Goal: Information Seeking & Learning: Check status

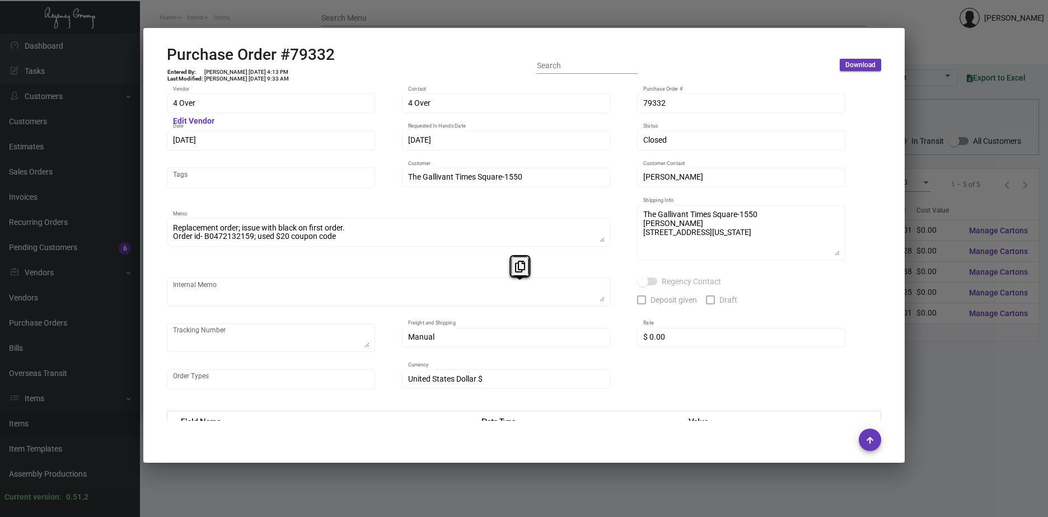
scroll to position [504, 0]
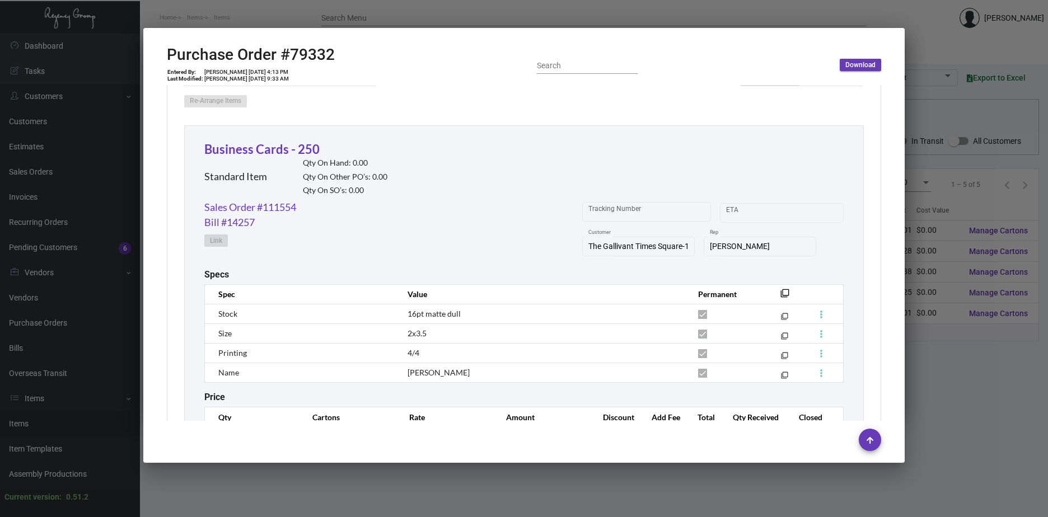
click at [945, 371] on div at bounding box center [524, 258] width 1048 height 517
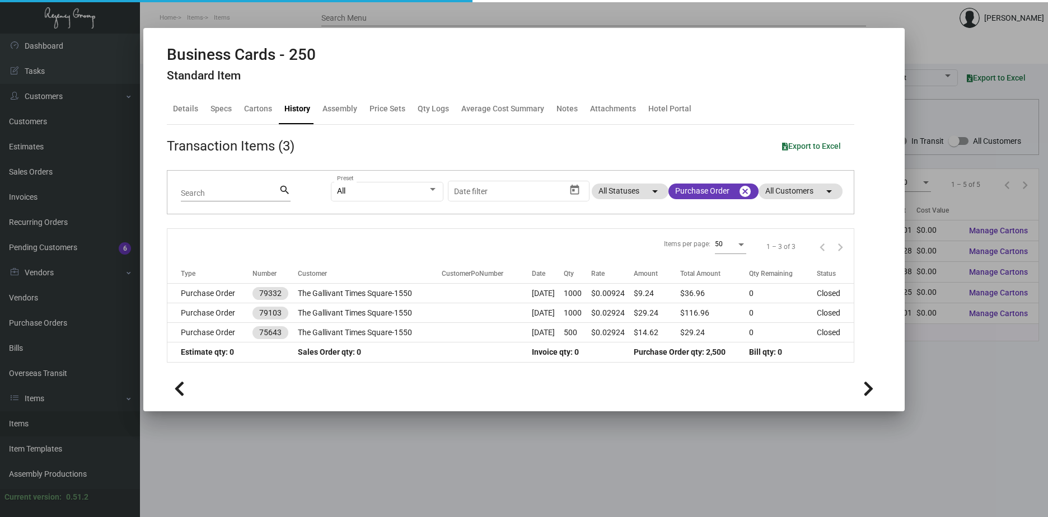
click at [946, 369] on div at bounding box center [524, 258] width 1048 height 517
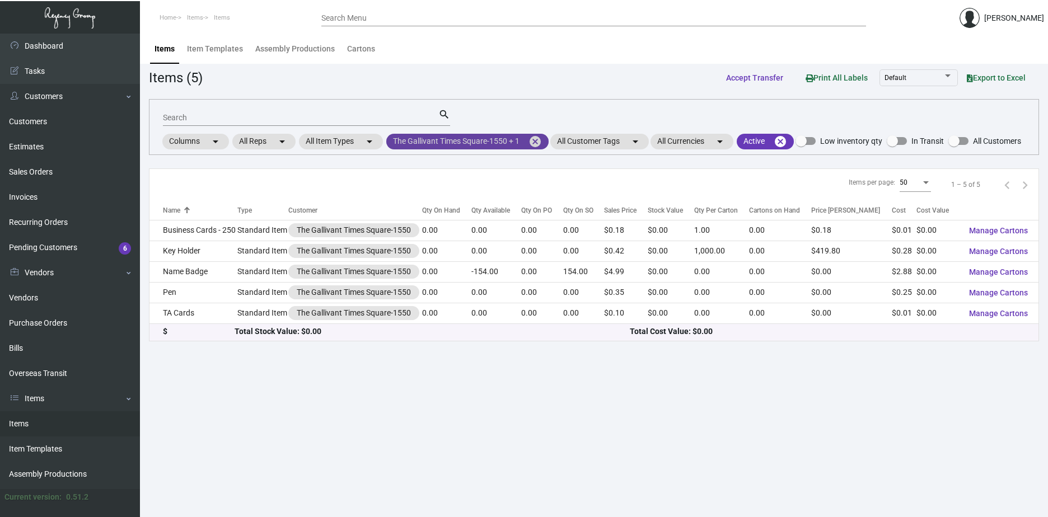
click at [538, 138] on mat-icon "cancel" at bounding box center [535, 141] width 13 height 13
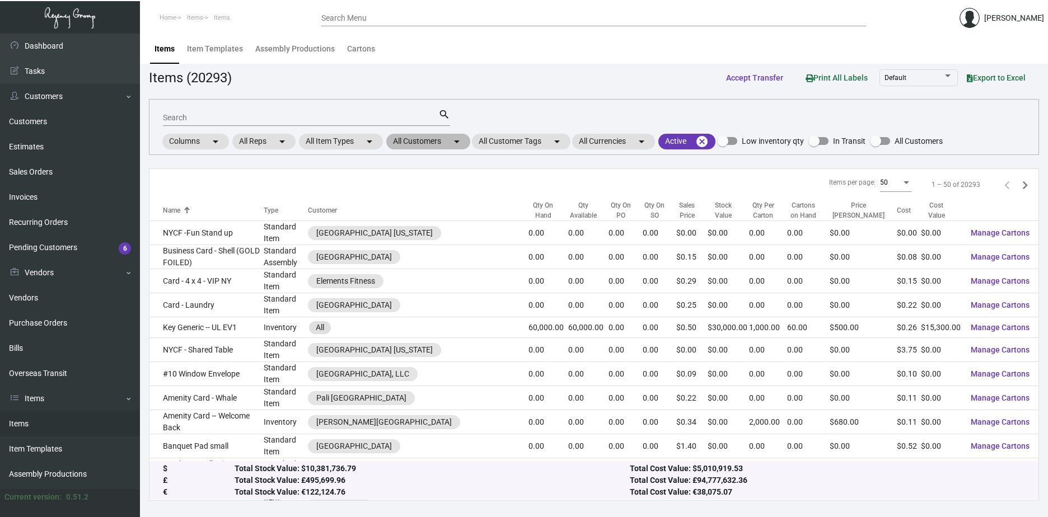
click at [452, 141] on mat-chip "All Customers arrow_drop_down" at bounding box center [428, 142] width 84 height 16
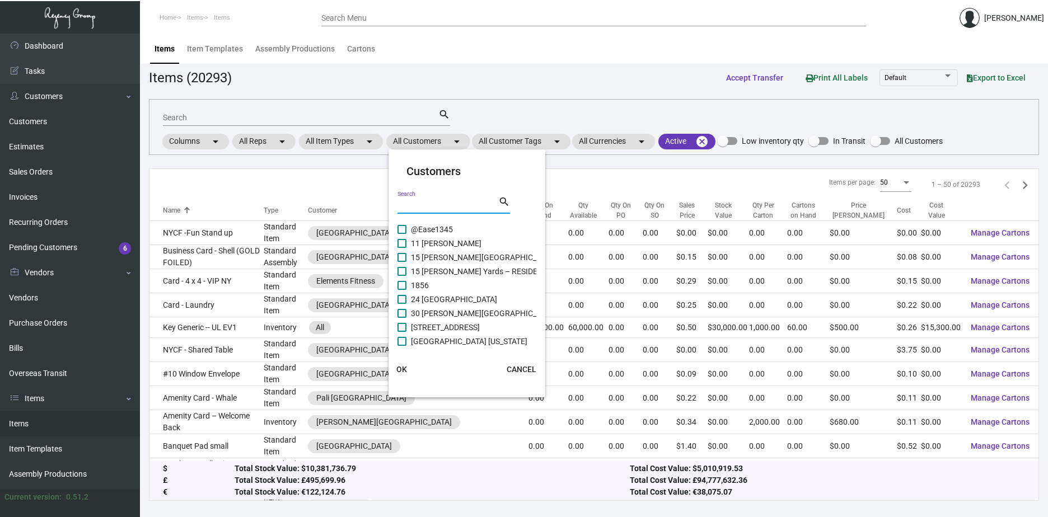
click at [436, 203] on input "Search" at bounding box center [448, 205] width 101 height 9
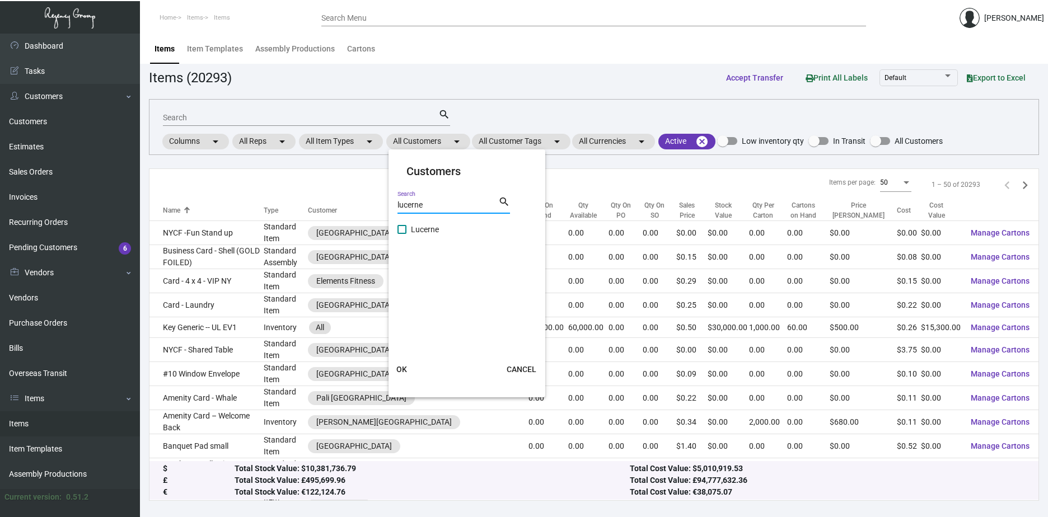
type input "lucerne"
click at [403, 230] on span at bounding box center [402, 229] width 9 height 9
click at [402, 234] on input "Lucerne" at bounding box center [402, 234] width 1 height 1
checkbox input "true"
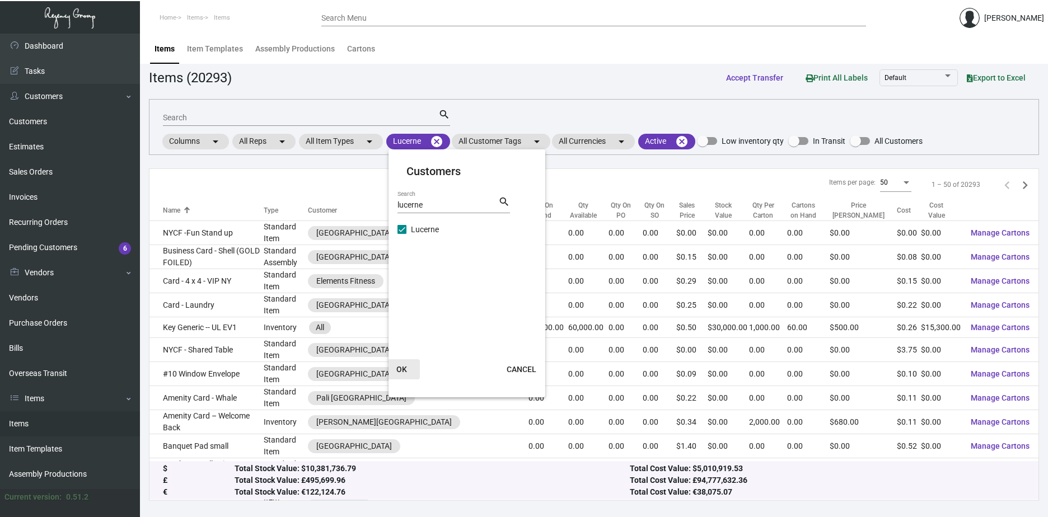
click at [400, 370] on span "OK" at bounding box center [401, 369] width 11 height 9
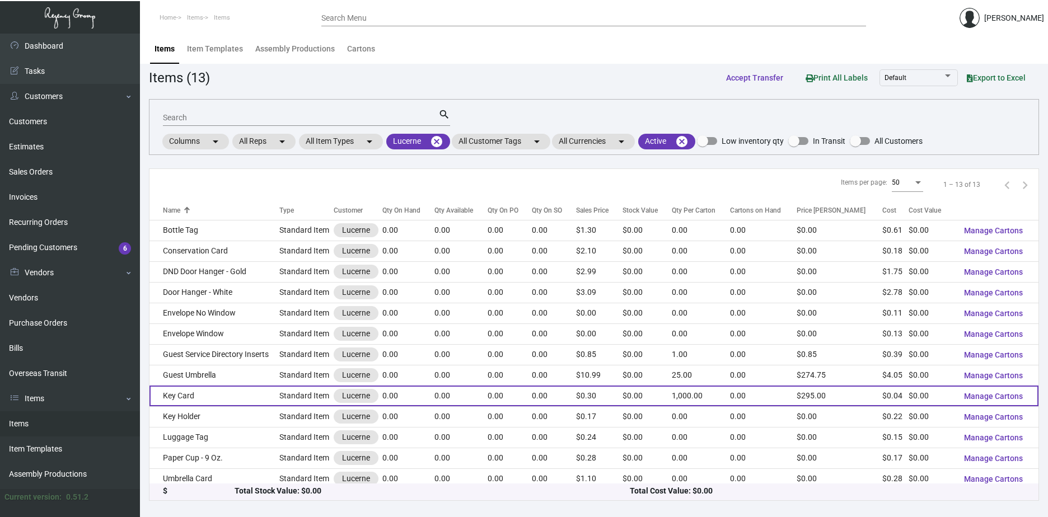
click at [219, 398] on td "Key Card" at bounding box center [215, 396] width 130 height 21
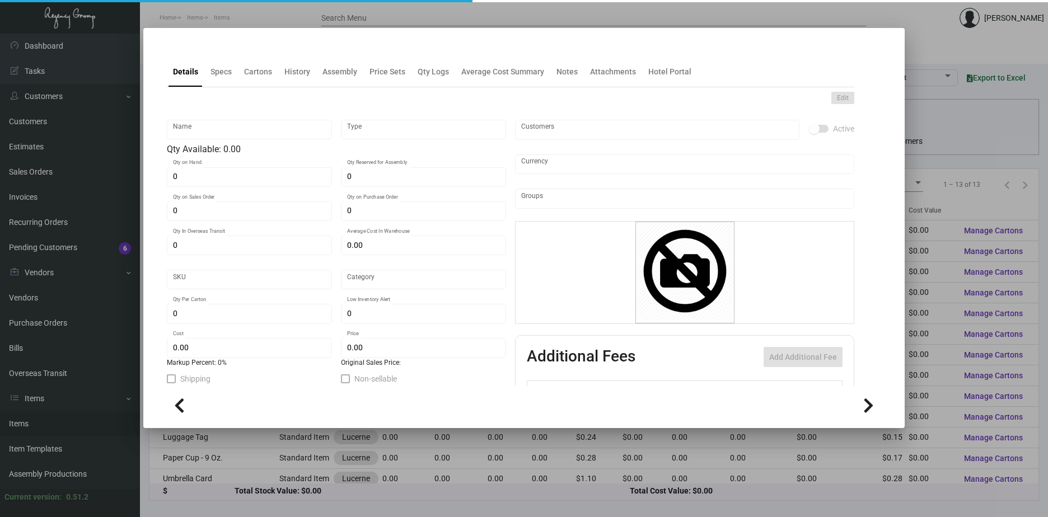
type input "Key Card"
type input "Standard Item"
type input "$ 0.04083"
type input "290-Key Card -64"
type input "Standard"
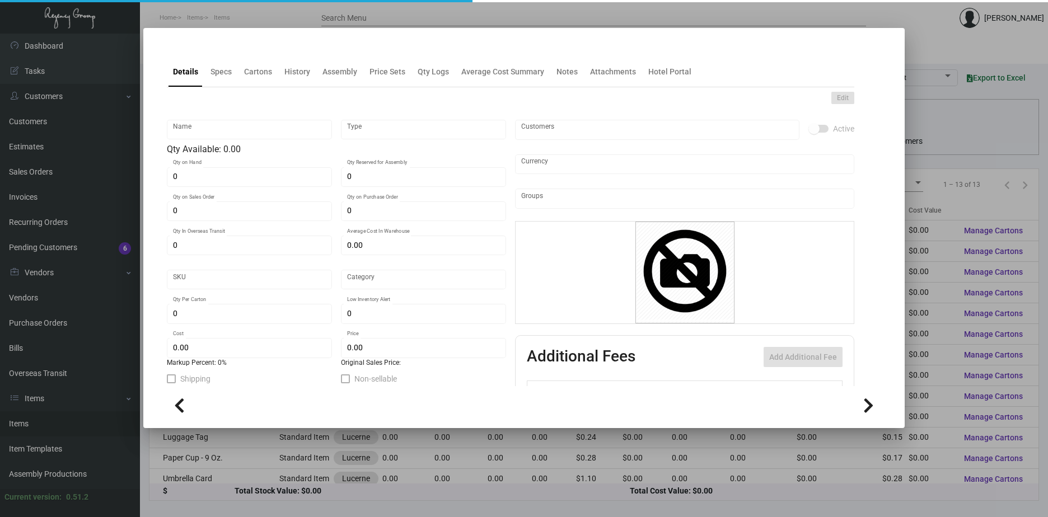
type input "1,000"
type input "$ 0.035"
type input "$ 0.295"
checkbox input "true"
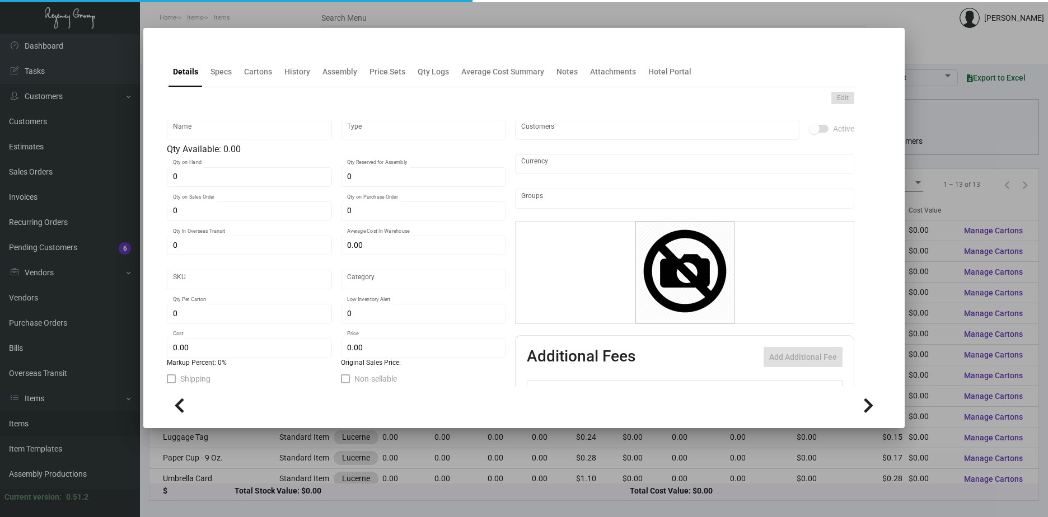
type input "United States Dollar $"
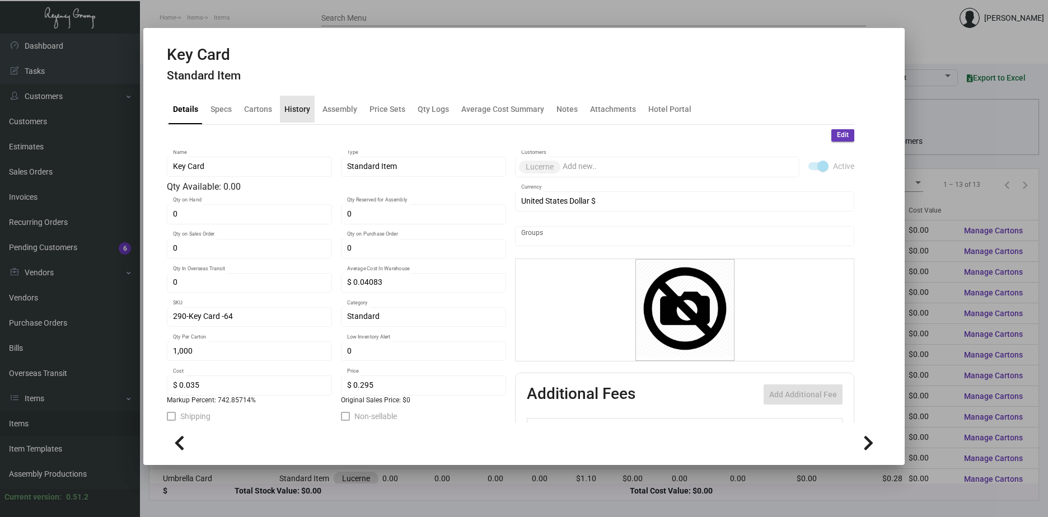
click at [293, 108] on div "History" at bounding box center [297, 109] width 26 height 12
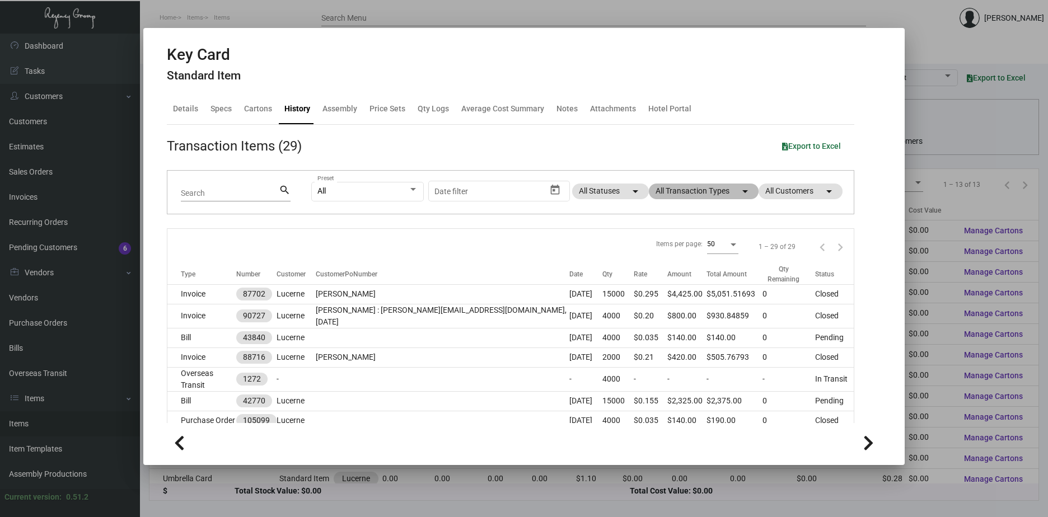
click at [715, 194] on mat-chip "All Transaction Types arrow_drop_down" at bounding box center [704, 192] width 110 height 16
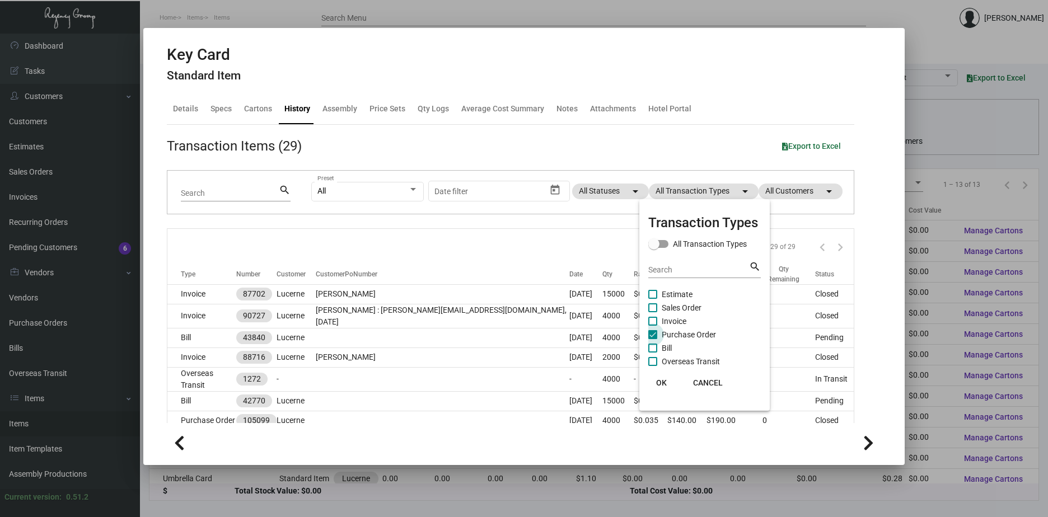
click at [666, 334] on span "Purchase Order" at bounding box center [689, 334] width 54 height 13
click at [653, 339] on input "Purchase Order" at bounding box center [652, 339] width 1 height 1
click at [666, 334] on span "Purchase Order" at bounding box center [689, 334] width 54 height 13
click at [653, 339] on input "Purchase Order" at bounding box center [652, 339] width 1 height 1
checkbox input "true"
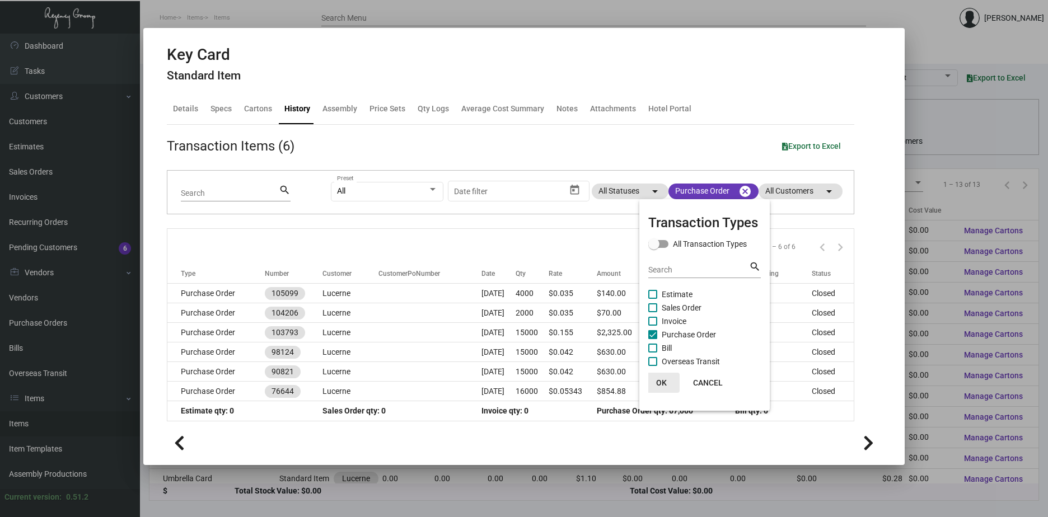
click at [660, 382] on span "OK" at bounding box center [661, 383] width 11 height 9
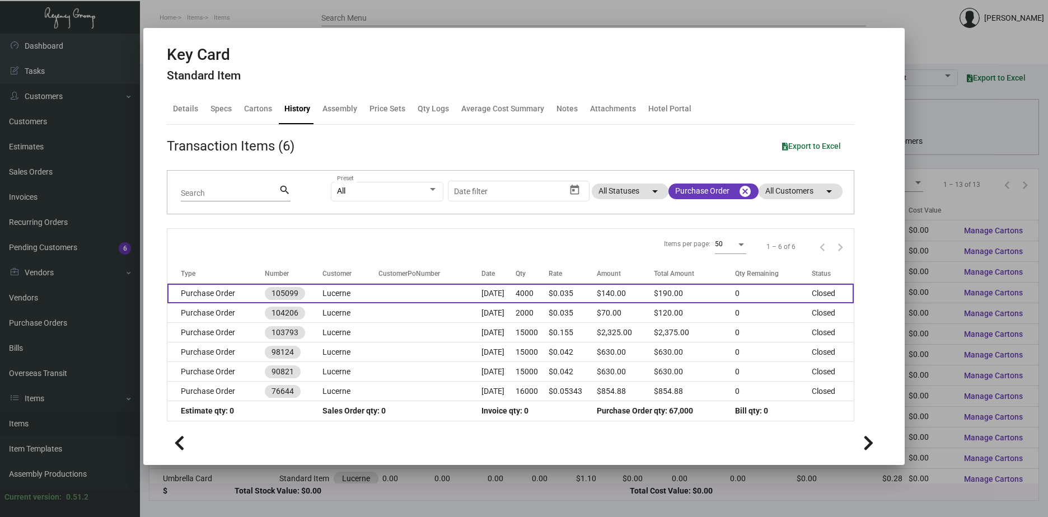
click at [329, 295] on td "Lucerne" at bounding box center [351, 294] width 56 height 20
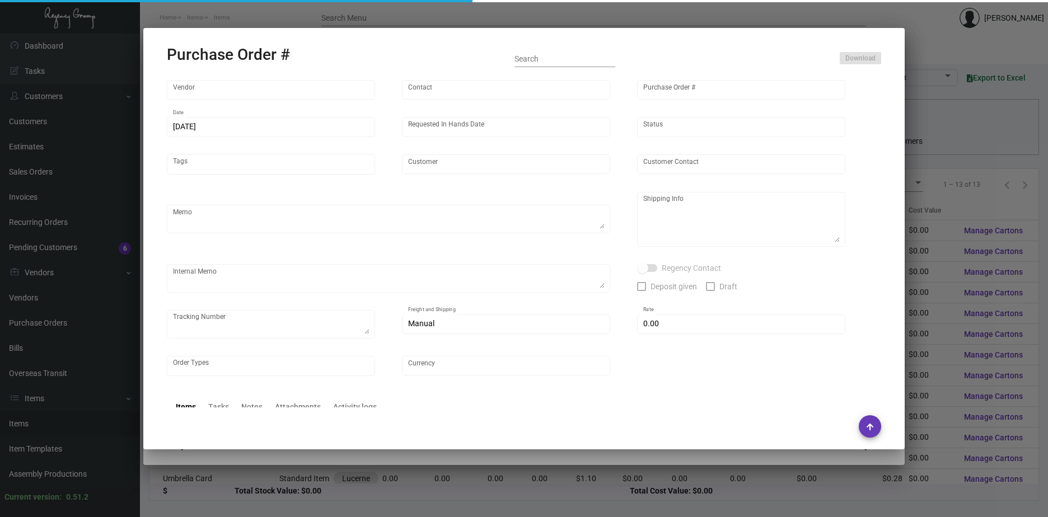
type input "Nexqo"
type input "[PERSON_NAME]"
type input "105099"
type input "[DATE]"
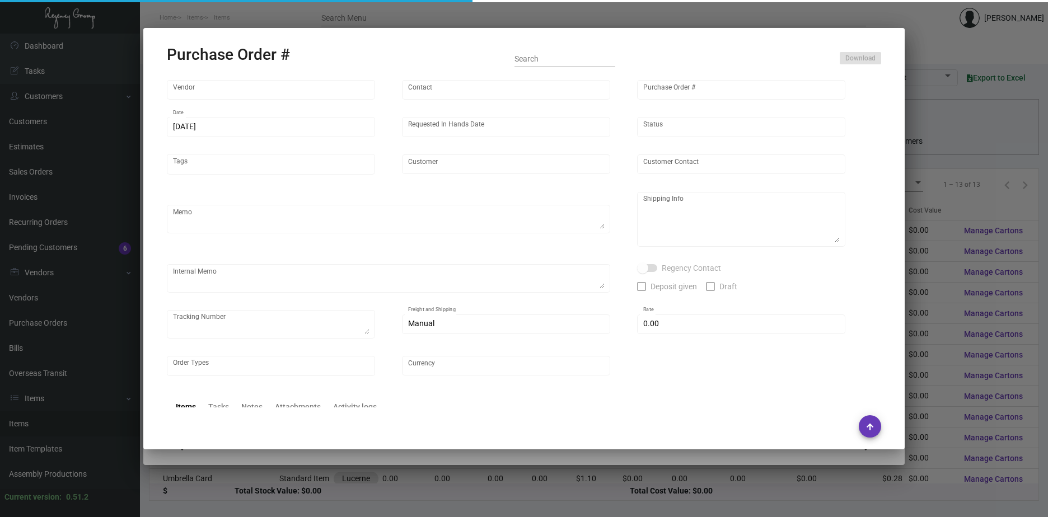
type input "Lucerne"
type textarea "Please ship by air to our NJ warehouse."
type textarea "Regency Group NJ - [PERSON_NAME] [STREET_ADDRESS]"
checkbox input "true"
type input "$ 0.00"
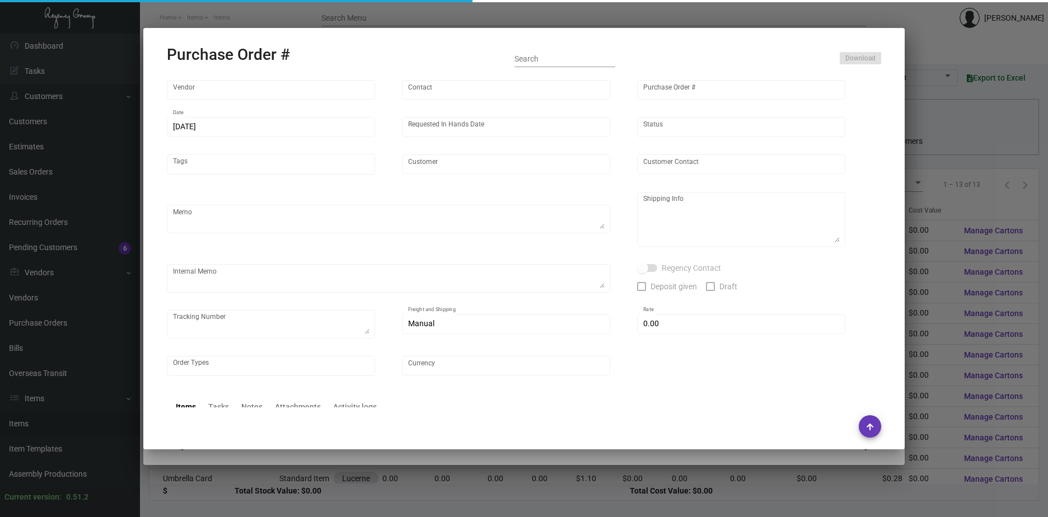
type input "United States Dollar $"
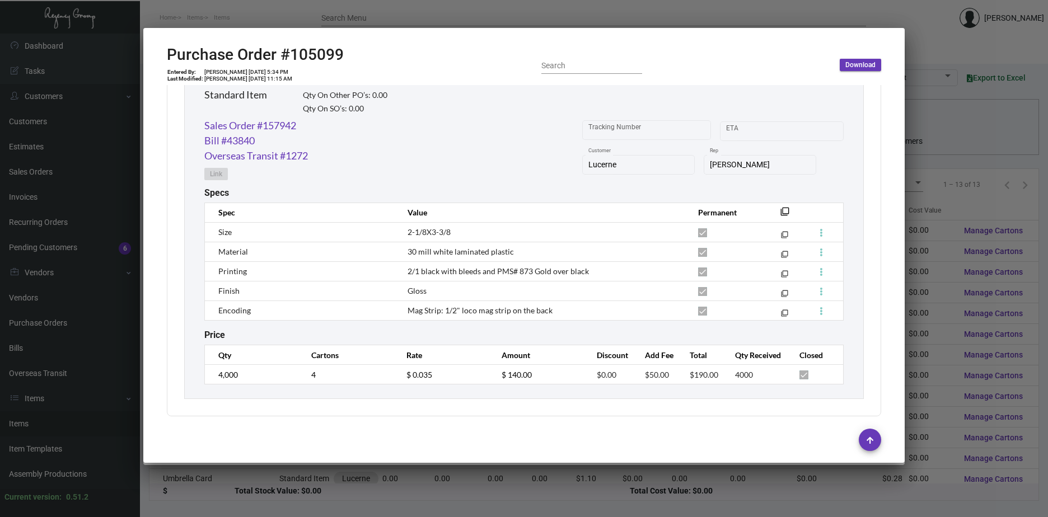
scroll to position [566, 0]
click at [941, 309] on div at bounding box center [524, 258] width 1048 height 517
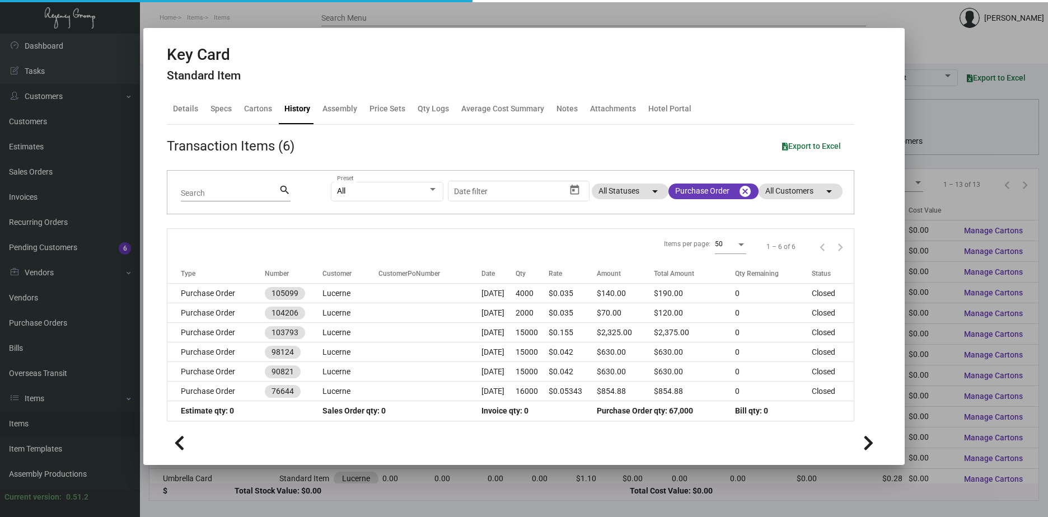
click at [942, 309] on div at bounding box center [524, 258] width 1048 height 517
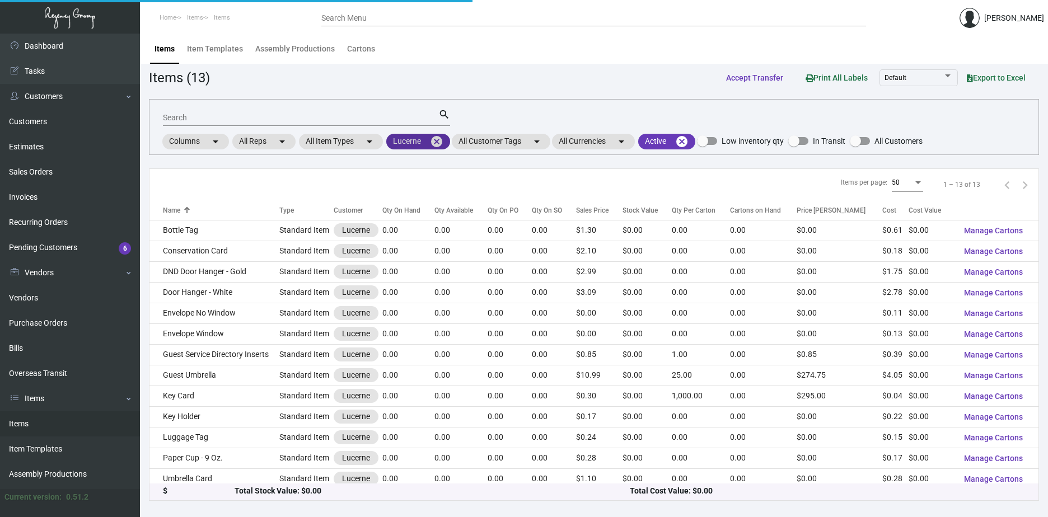
click at [438, 138] on mat-icon "cancel" at bounding box center [436, 141] width 13 height 13
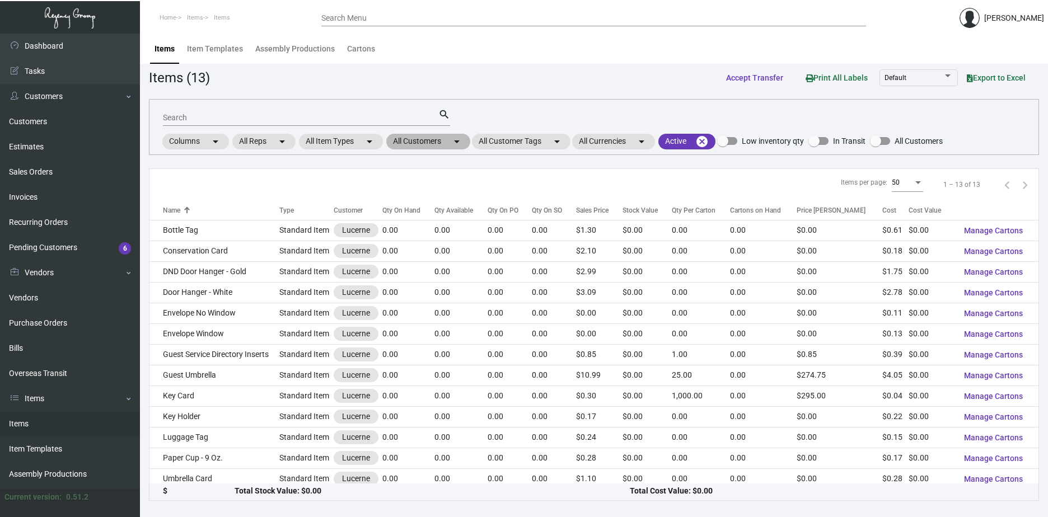
click at [427, 141] on mat-chip "All Customers arrow_drop_down" at bounding box center [428, 142] width 84 height 16
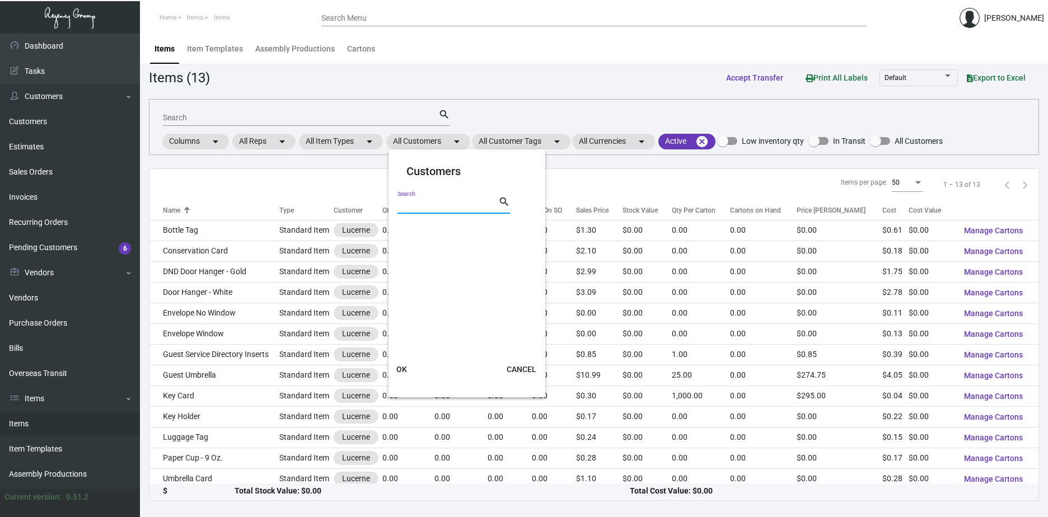
click at [435, 209] on input "Search" at bounding box center [448, 205] width 101 height 9
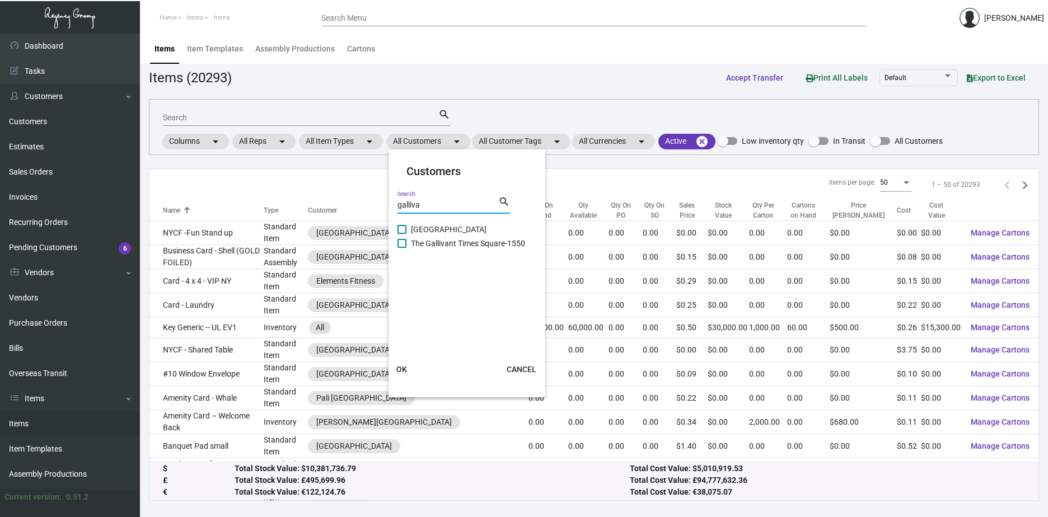
type input "galliva"
click at [402, 230] on span at bounding box center [402, 229] width 9 height 9
click at [402, 234] on input "[GEOGRAPHIC_DATA]" at bounding box center [402, 234] width 1 height 1
checkbox input "true"
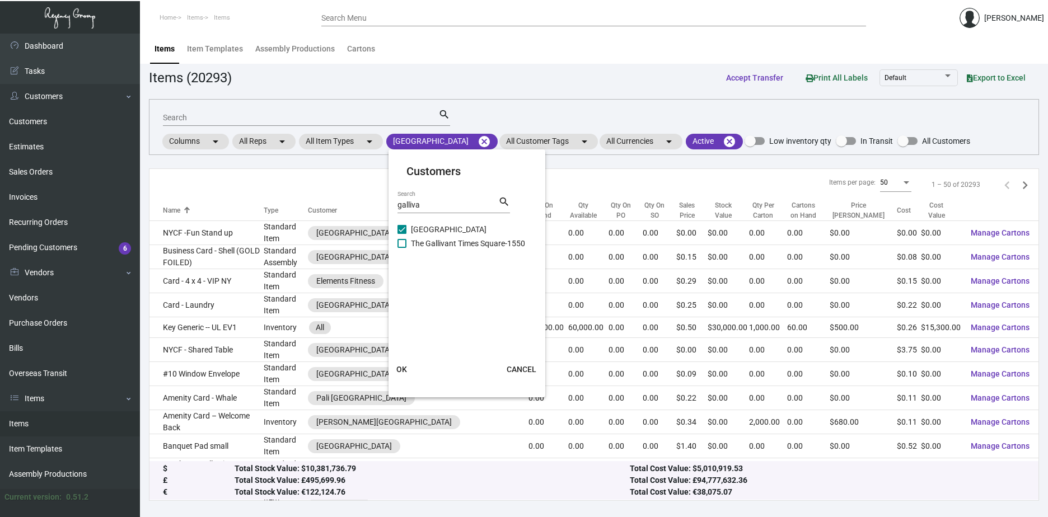
click at [401, 244] on span at bounding box center [402, 243] width 9 height 9
click at [402, 248] on input "The Gallivant Times Square-1550" at bounding box center [402, 248] width 1 height 1
checkbox input "true"
click at [402, 371] on span "OK" at bounding box center [401, 369] width 11 height 9
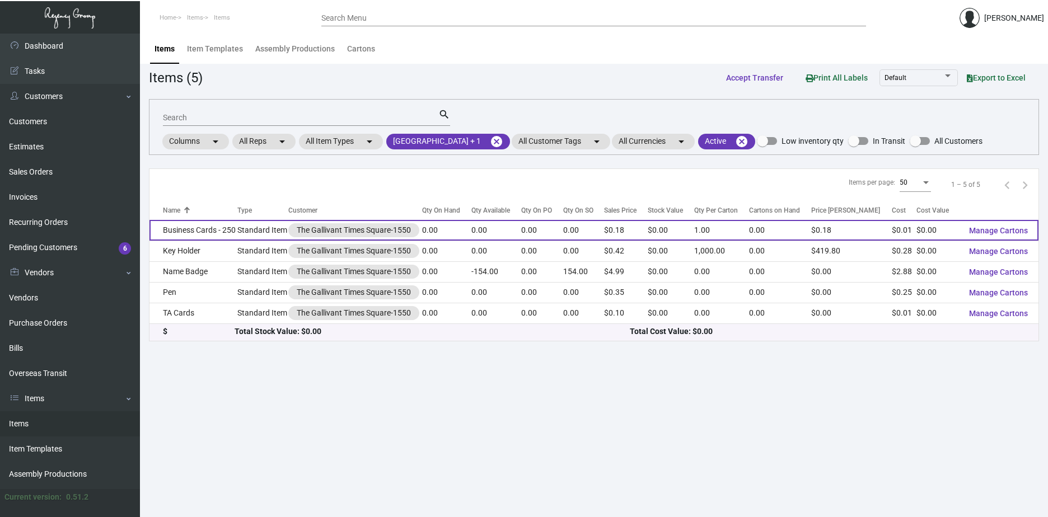
click at [220, 230] on td "Business Cards - 250" at bounding box center [194, 230] width 88 height 21
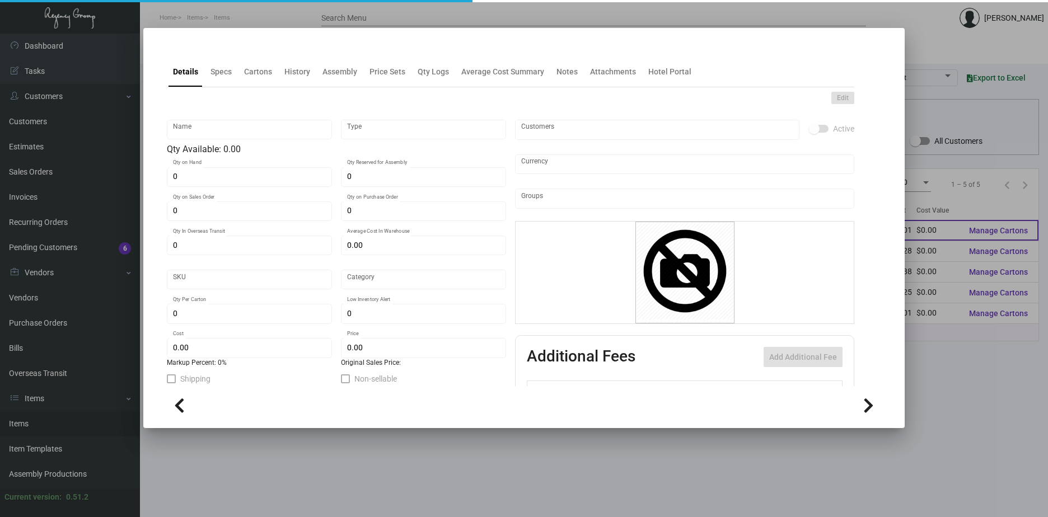
type input "Business Cards - 250"
type input "Standard Item"
type input "$ 0.00"
type input "649-Business Card-77"
type input "Standard"
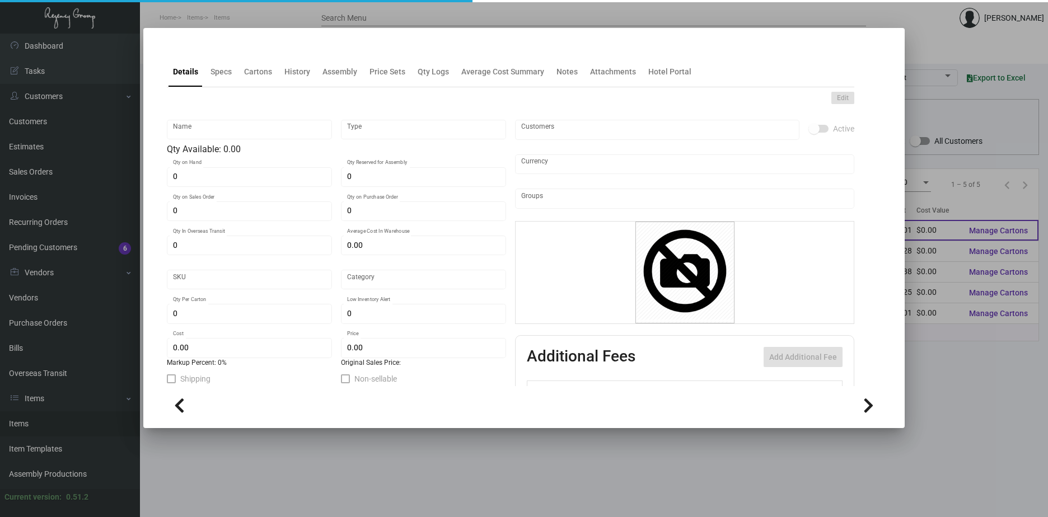
type input "1"
type input "$ 0.00924"
type input "$ 0.18"
checkbox input "true"
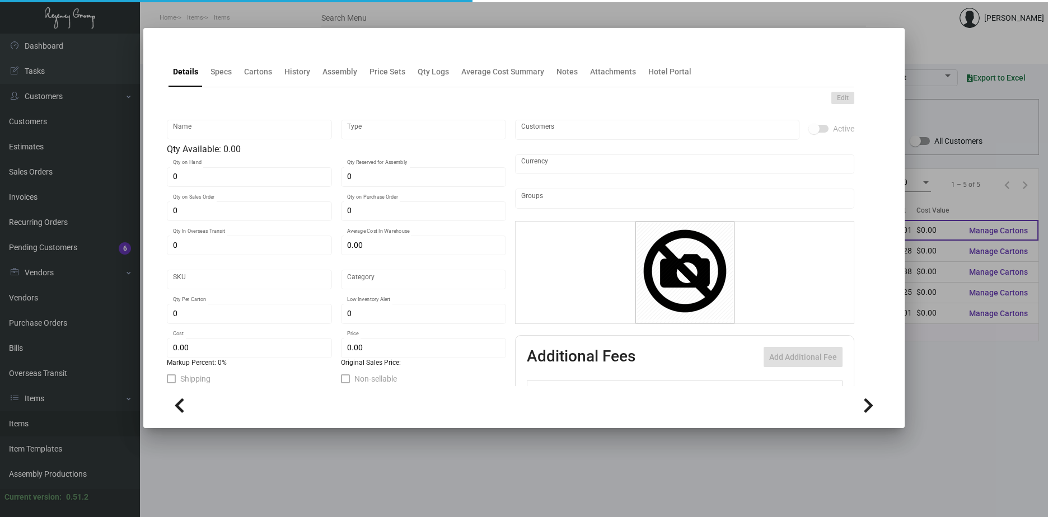
type input "United States Dollar $"
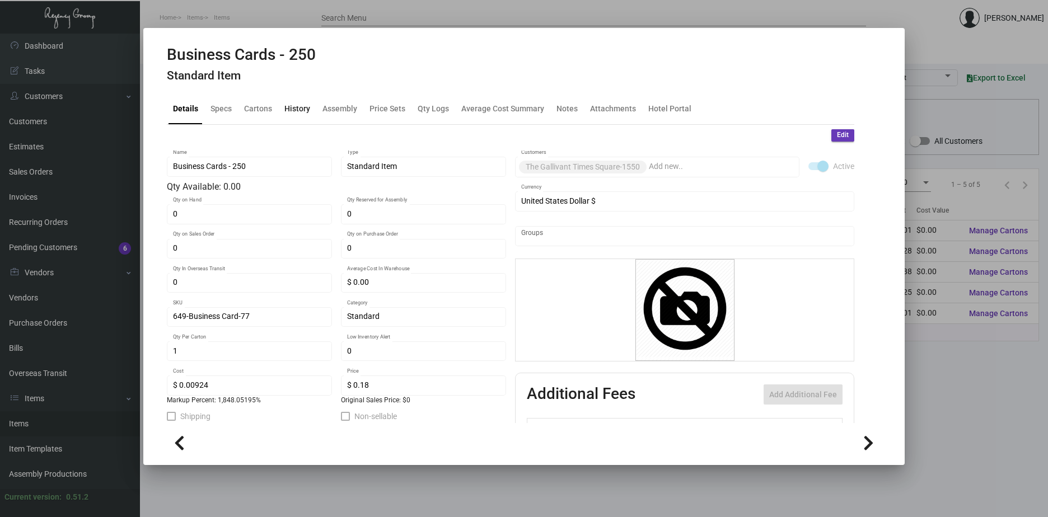
click at [303, 109] on div "History" at bounding box center [297, 109] width 26 height 12
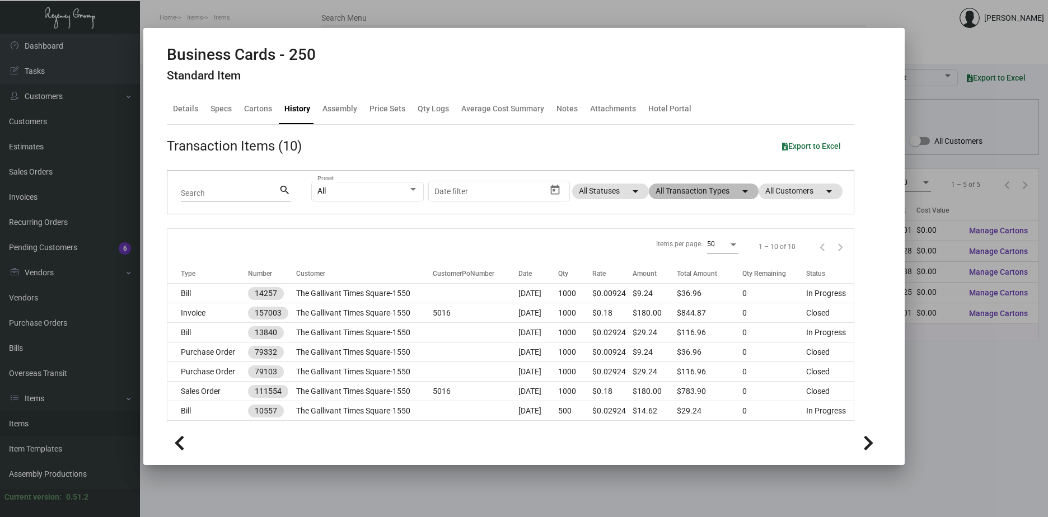
click at [726, 189] on mat-chip "All Transaction Types arrow_drop_down" at bounding box center [704, 192] width 110 height 16
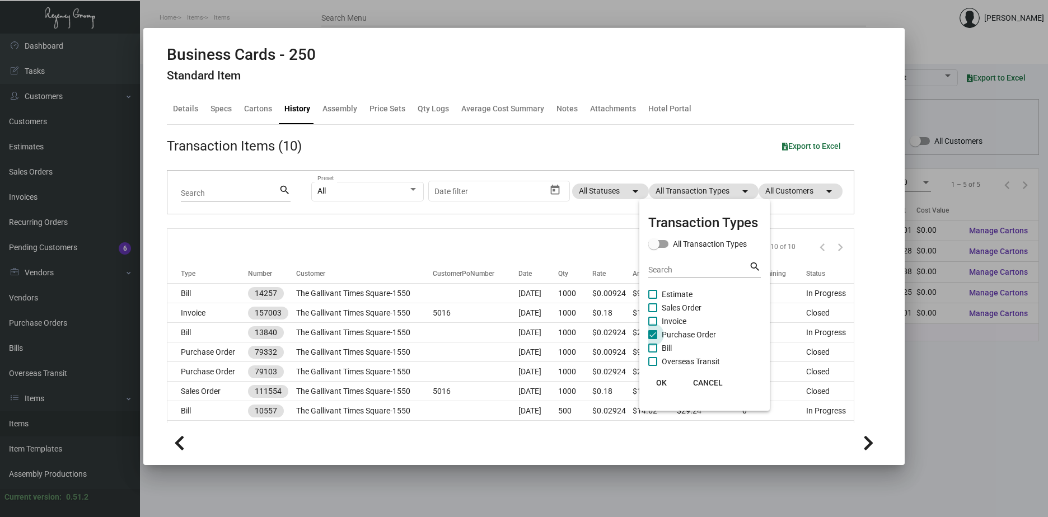
click at [675, 334] on span "Purchase Order" at bounding box center [689, 334] width 54 height 13
click at [653, 339] on input "Purchase Order" at bounding box center [652, 339] width 1 height 1
click at [675, 334] on span "Purchase Order" at bounding box center [689, 334] width 54 height 13
click at [653, 339] on input "Purchase Order" at bounding box center [652, 339] width 1 height 1
checkbox input "true"
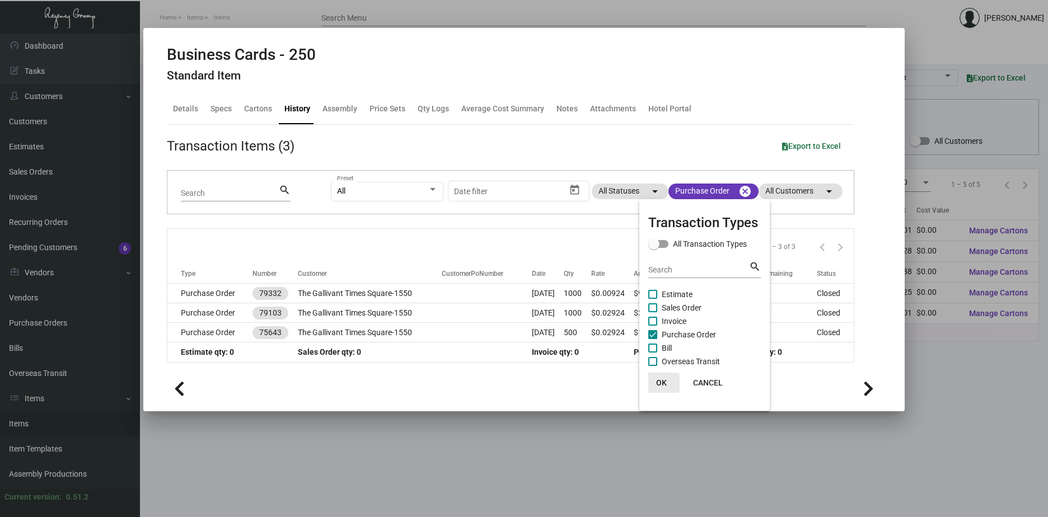
click at [666, 381] on button "OK" at bounding box center [662, 383] width 36 height 20
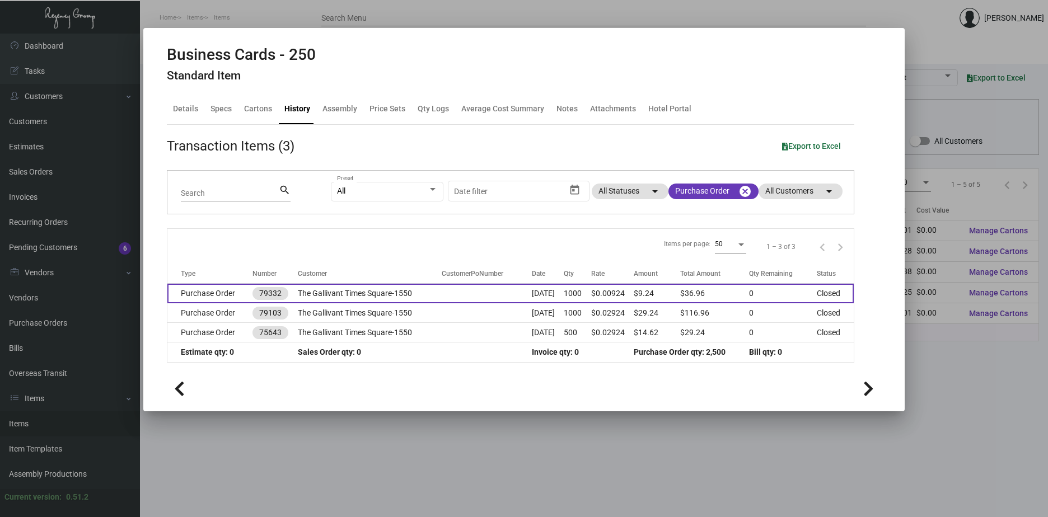
click at [371, 295] on td "The Gallivant Times Square-1550" at bounding box center [370, 294] width 144 height 20
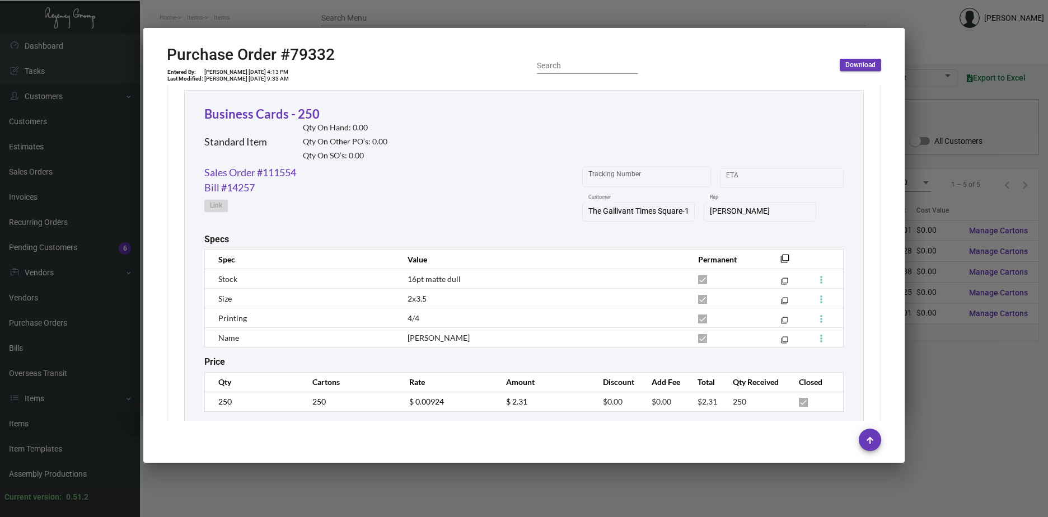
scroll to position [1288, 0]
